Goal: Information Seeking & Learning: Learn about a topic

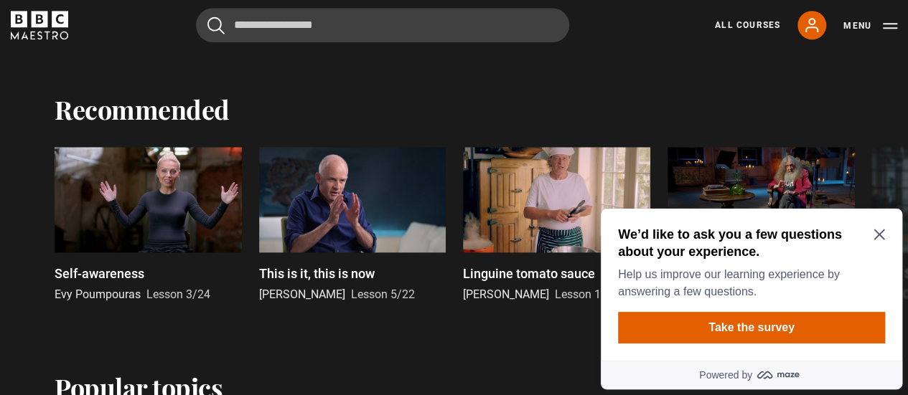
click at [877, 230] on icon "Close Maze Prompt" at bounding box center [879, 234] width 11 height 11
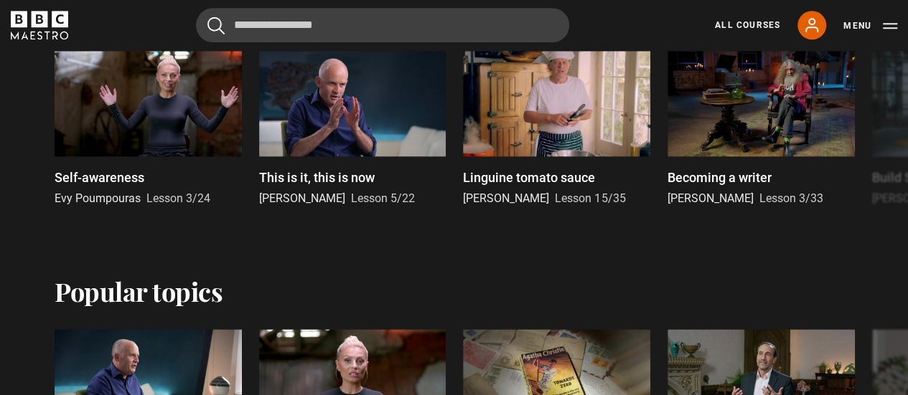
scroll to position [755, 0]
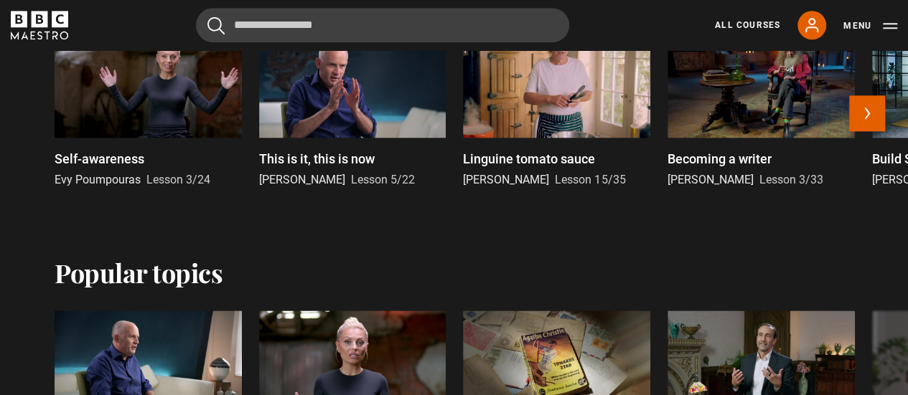
click at [753, 122] on div at bounding box center [761, 85] width 187 height 106
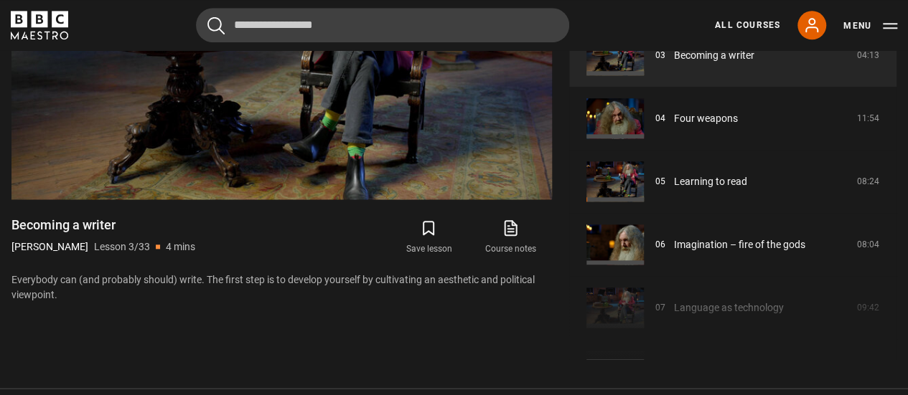
scroll to position [223, 0]
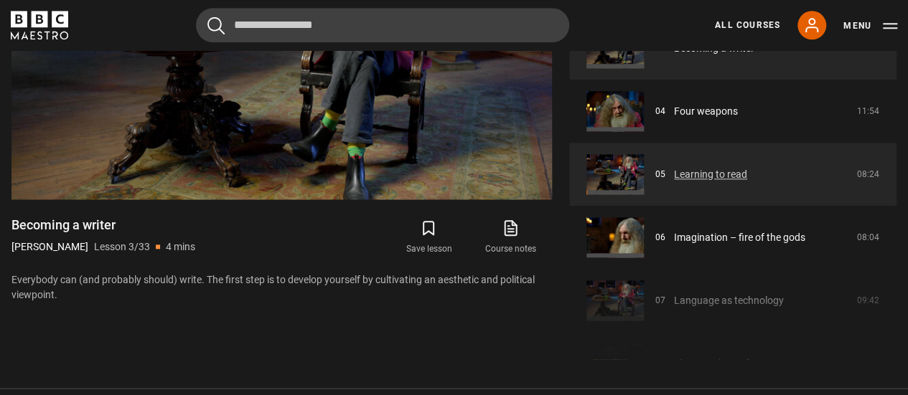
click at [692, 170] on link "Learning to read" at bounding box center [710, 174] width 73 height 15
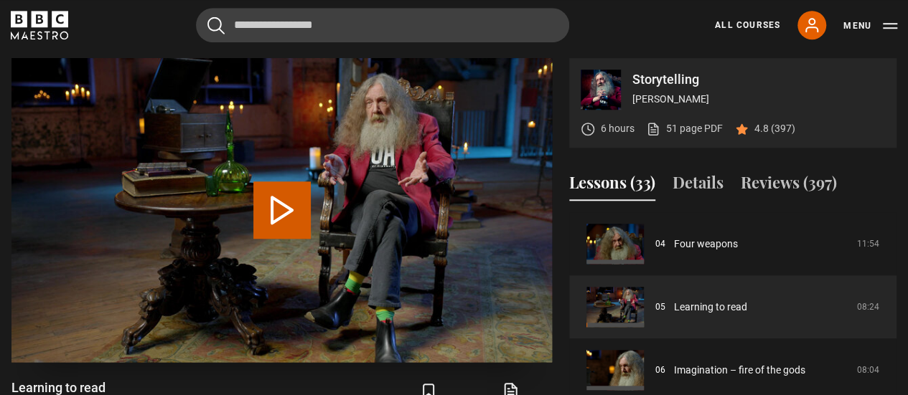
click at [273, 201] on button "Play Lesson Learning to read" at bounding box center [281, 210] width 57 height 57
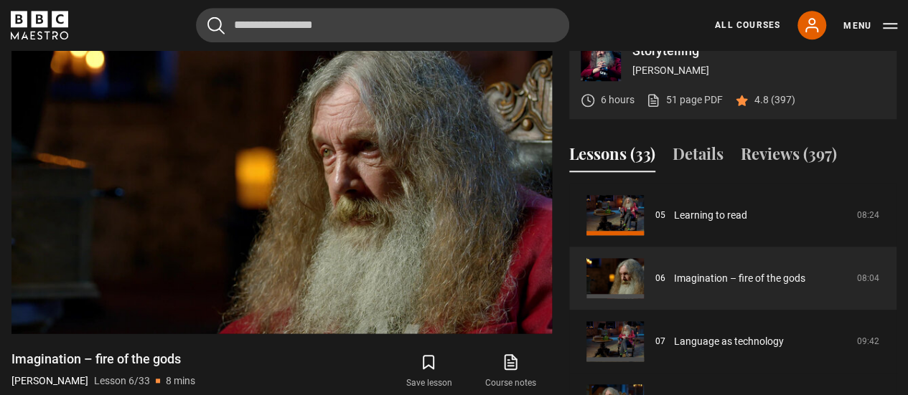
scroll to position [634, 0]
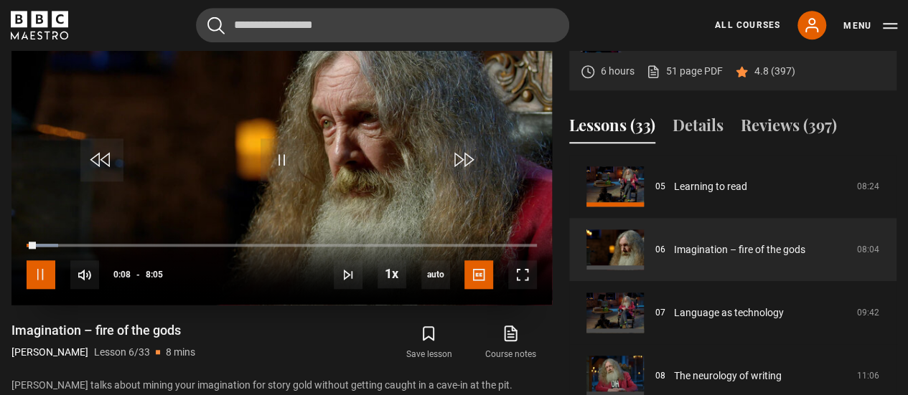
click at [42, 268] on span "Video Player" at bounding box center [41, 275] width 29 height 29
click at [276, 157] on span "Video Player" at bounding box center [282, 160] width 43 height 43
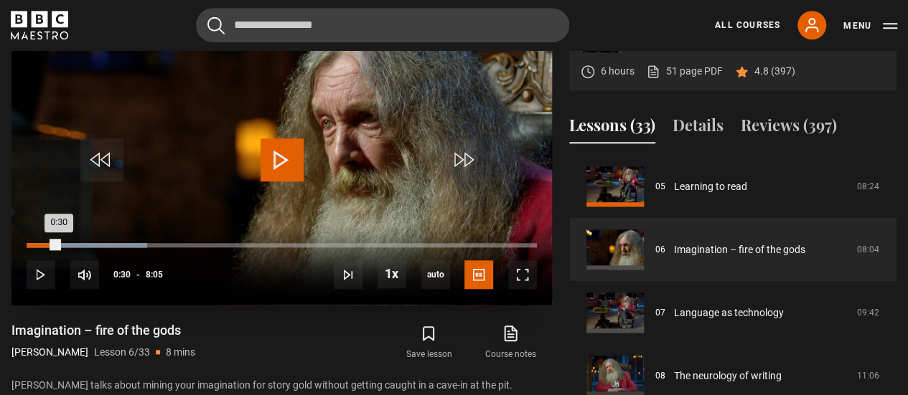
click at [59, 243] on div "Loaded : 23.71% 0:30 0:30" at bounding box center [282, 245] width 510 height 4
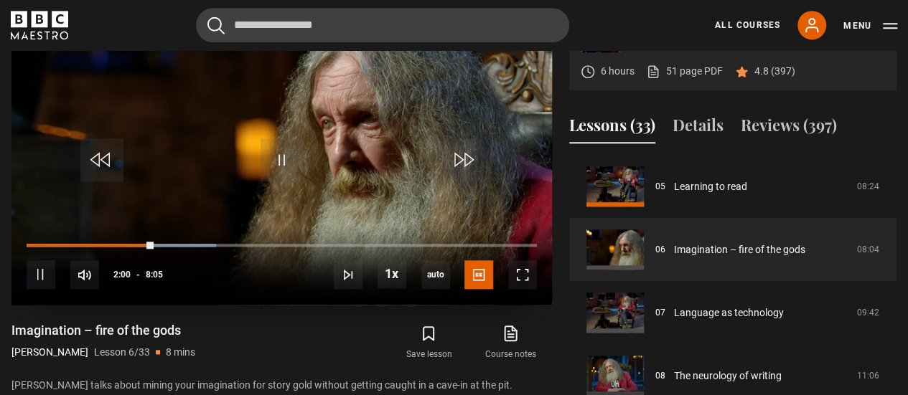
click at [134, 240] on div "10s Skip Back 10 seconds Pause 10s Skip Forward 10 seconds Loaded : 37.11% 1:41…" at bounding box center [281, 265] width 540 height 80
click at [139, 242] on div "10s Skip Back 10 seconds Pause 10s Skip Forward 10 seconds Loaded : 38.14% 1:41…" at bounding box center [281, 265] width 540 height 80
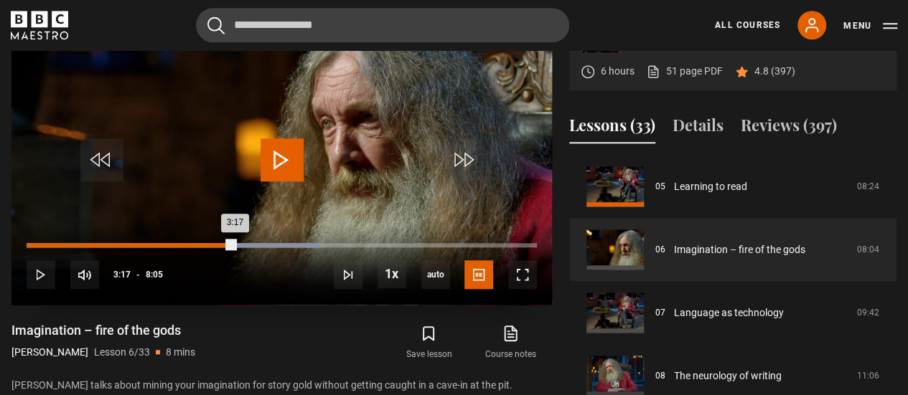
click at [234, 245] on div "Loaded : 57.73% 3:17 3:17" at bounding box center [282, 245] width 510 height 4
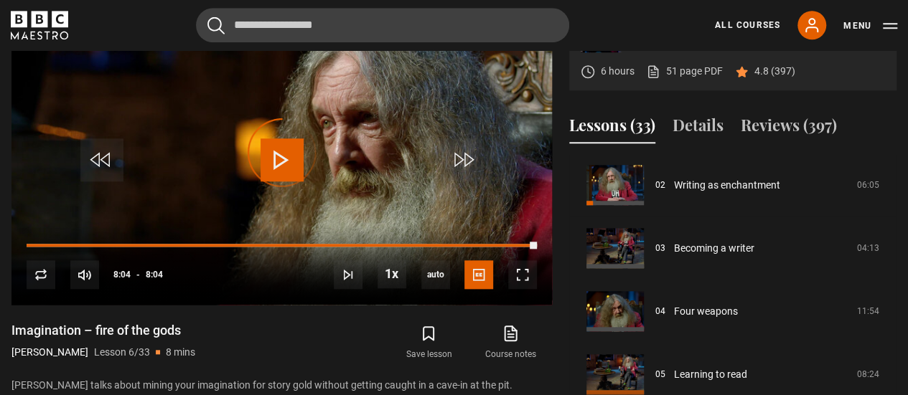
scroll to position [121, 0]
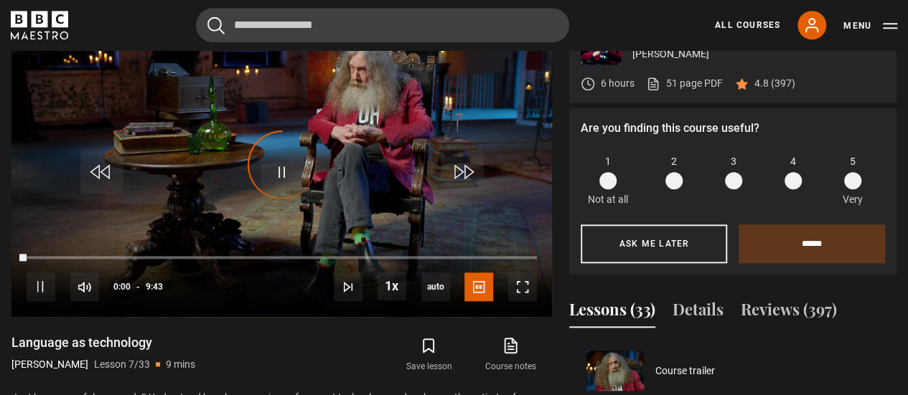
scroll to position [379, 0]
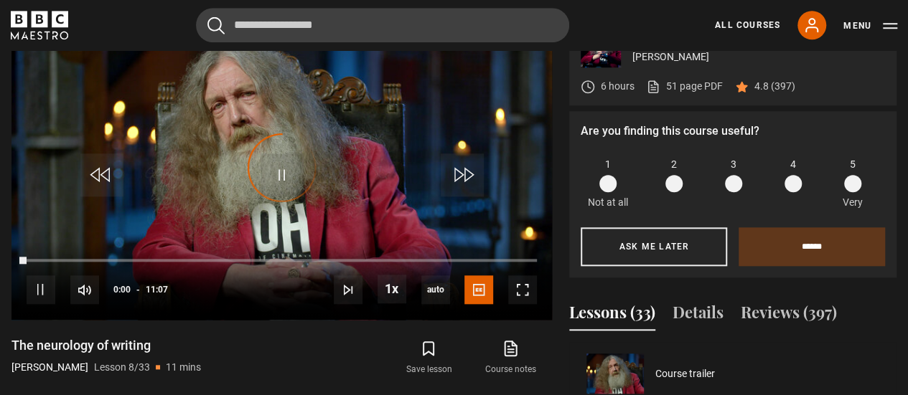
scroll to position [442, 0]
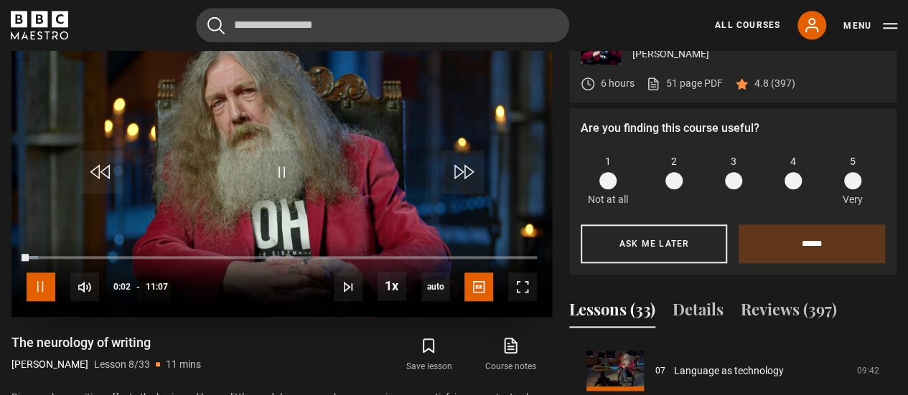
click at [31, 278] on span "Video Player" at bounding box center [41, 287] width 29 height 29
click at [280, 168] on span "Video Player" at bounding box center [282, 172] width 43 height 43
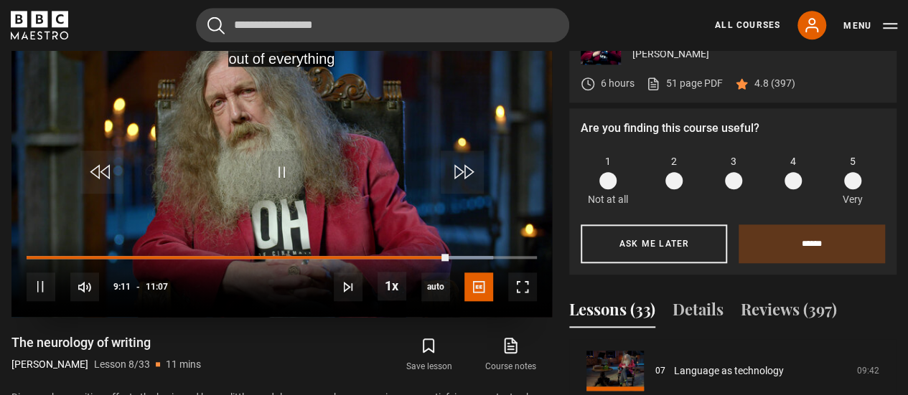
click at [339, 251] on div "10s Skip Back 10 seconds Pause 10s Skip Forward 10 seconds Loaded : 91.45% 08:5…" at bounding box center [281, 278] width 540 height 80
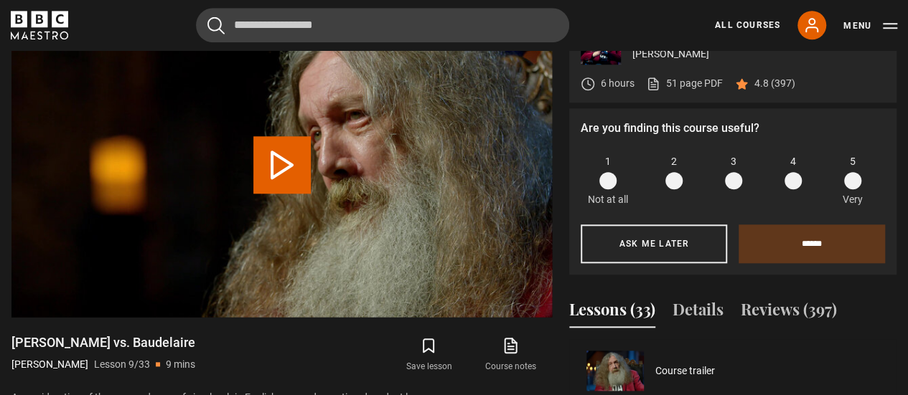
scroll to position [505, 0]
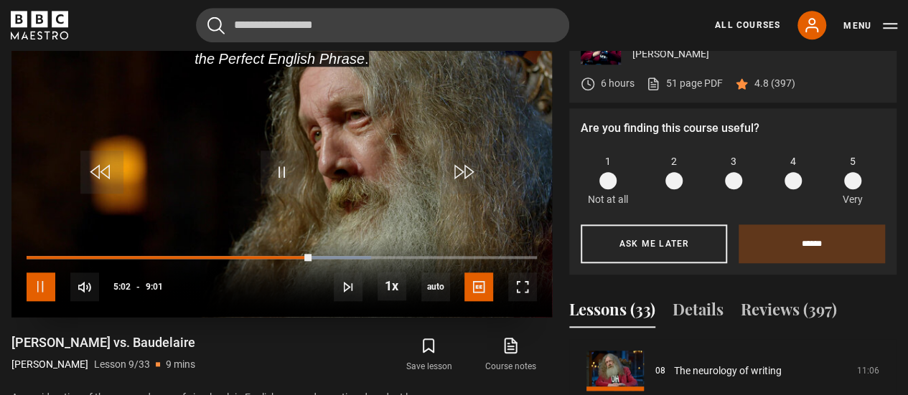
click at [48, 273] on span "Video Player" at bounding box center [41, 287] width 29 height 29
click at [270, 167] on span "Video Player" at bounding box center [282, 172] width 43 height 43
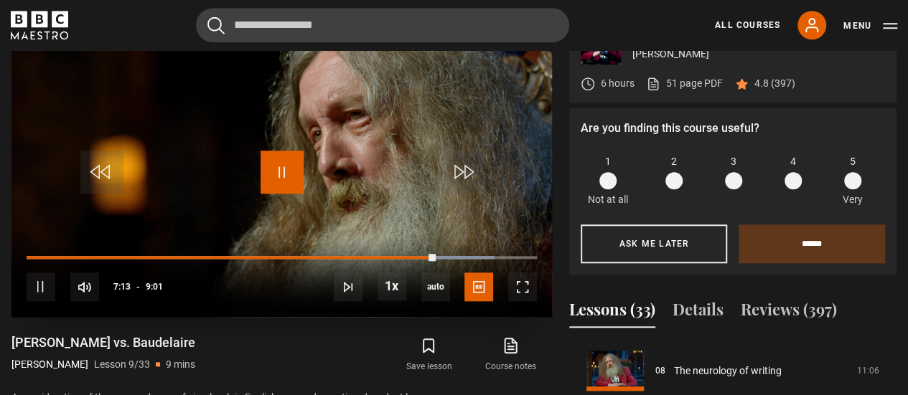
click at [278, 174] on span "Video Player" at bounding box center [282, 172] width 43 height 43
click at [406, 252] on div "10s Skip Back 10 seconds Play 10s Skip Forward 10 seconds Loaded : 91.50% 6:45 …" at bounding box center [281, 278] width 540 height 80
click at [279, 166] on span "Video Player" at bounding box center [282, 172] width 43 height 43
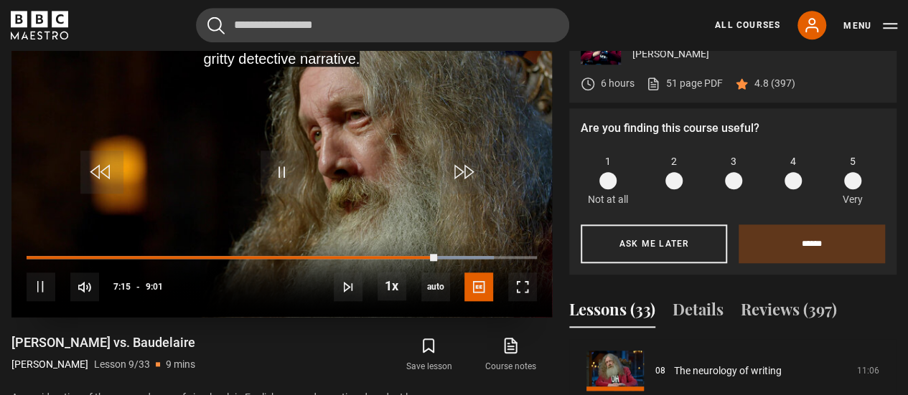
click at [415, 253] on div "10s Skip Back 10 seconds Pause 10s Skip Forward 10 seconds Loaded : 91.50% 7:24…" at bounding box center [281, 278] width 540 height 80
click at [434, 248] on div "10s Skip Back 10 seconds Pause 10s Skip Forward 10 seconds Loaded : 92.42% 7:12…" at bounding box center [281, 278] width 540 height 80
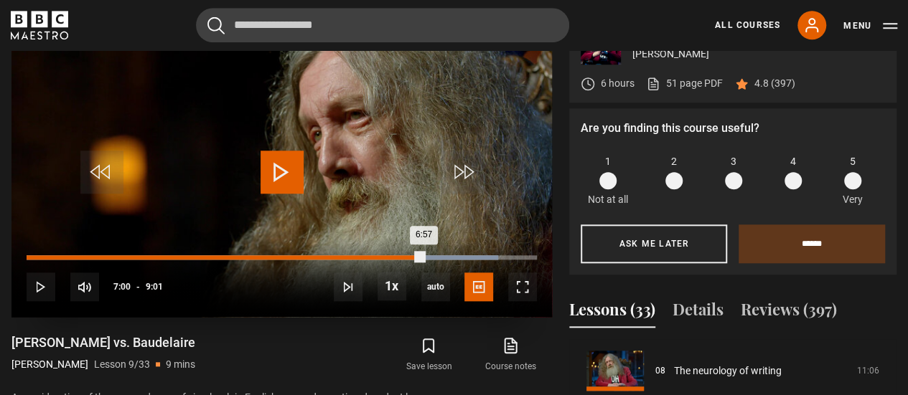
drag, startPoint x: 434, startPoint y: 253, endPoint x: 420, endPoint y: 253, distance: 13.6
click at [420, 256] on div "6:57" at bounding box center [225, 258] width 397 height 4
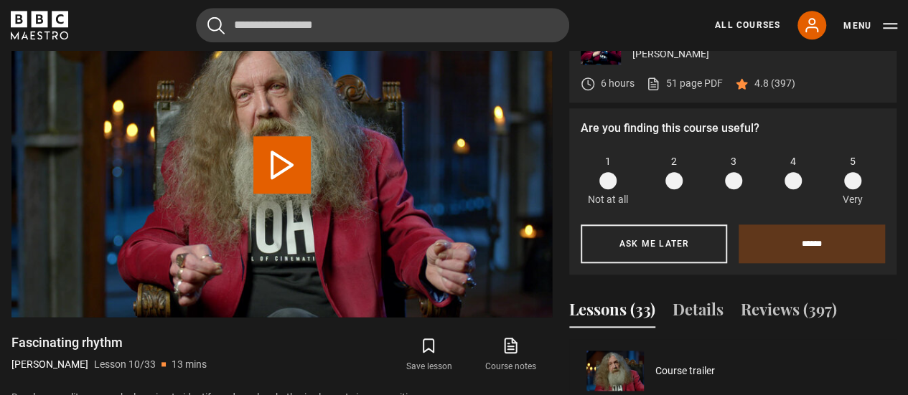
scroll to position [568, 0]
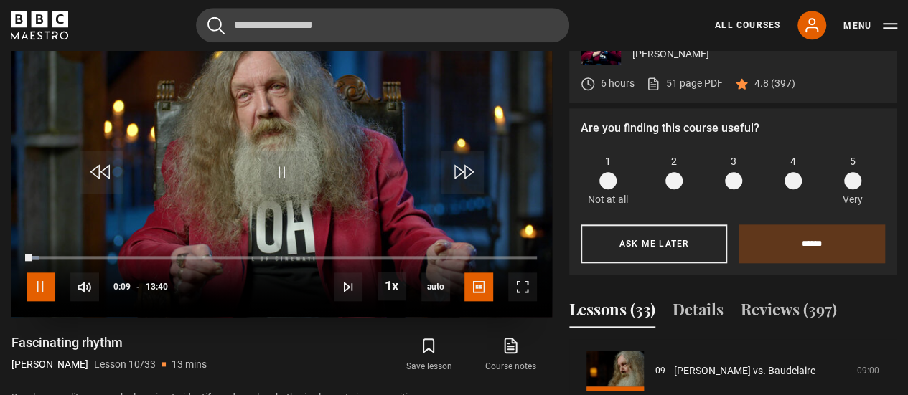
click at [46, 282] on span "Video Player" at bounding box center [41, 287] width 29 height 29
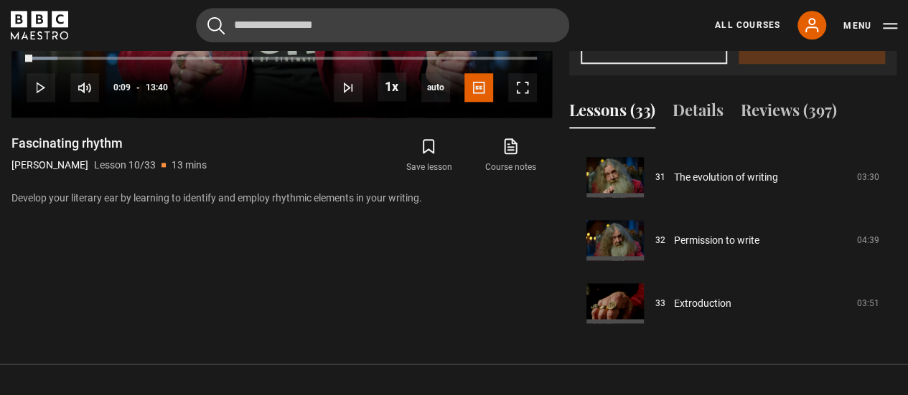
scroll to position [0, 0]
